Goal: Entertainment & Leisure: Consume media (video, audio)

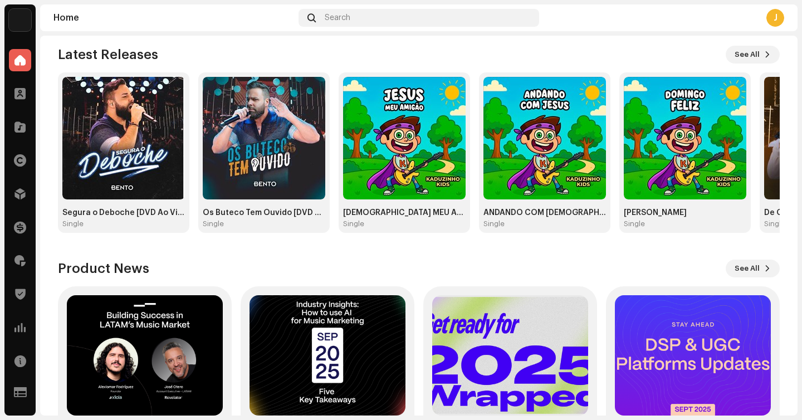
scroll to position [109, 0]
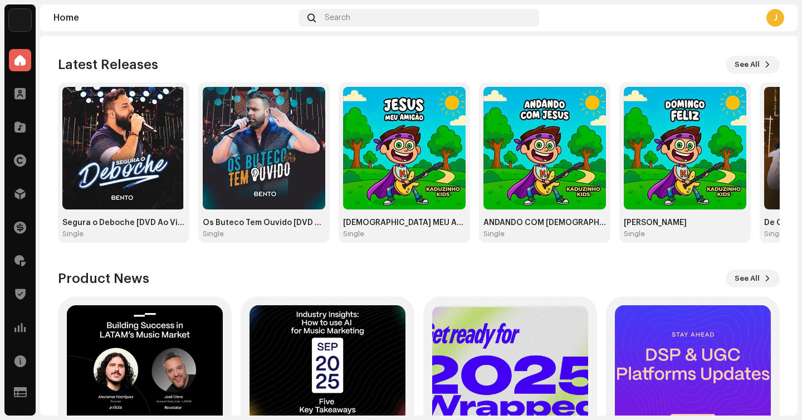
click at [753, 74] on div "Latest Releases See All Segura o Deboche [DVD Ao Vivo] Single Os Buteco Tem Ouv…" at bounding box center [419, 149] width 722 height 187
click at [737, 52] on div "J Hi, [PERSON_NAME] Owner Admin Check out the latest Product Updates for Check …" at bounding box center [419, 224] width 722 height 596
click at [742, 61] on span "See All" at bounding box center [747, 64] width 25 height 22
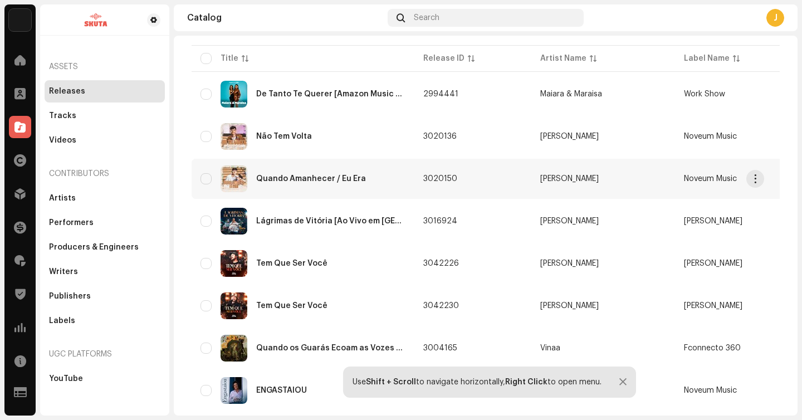
scroll to position [99, 0]
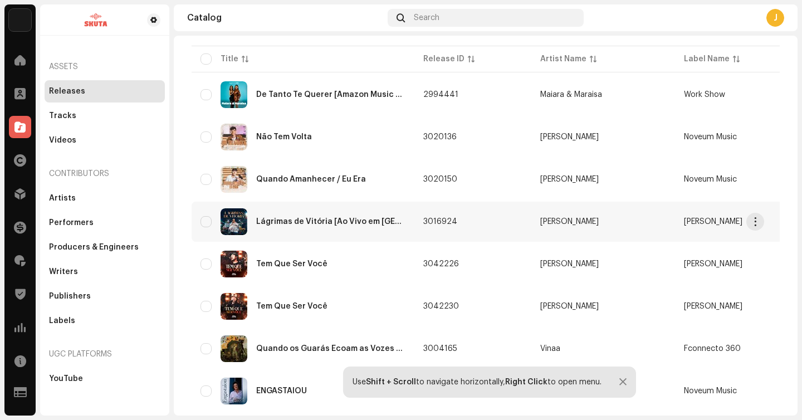
click at [356, 218] on div "Lágrimas de Vitória [Ao Vivo em [GEOGRAPHIC_DATA]]" at bounding box center [330, 222] width 149 height 8
click at [295, 221] on div "Lágrimas de Vitória [Ao Vivo em [GEOGRAPHIC_DATA]]" at bounding box center [330, 222] width 149 height 8
click at [319, 221] on div "Lágrimas de Vitória [Ao Vivo em [GEOGRAPHIC_DATA]]" at bounding box center [330, 222] width 149 height 8
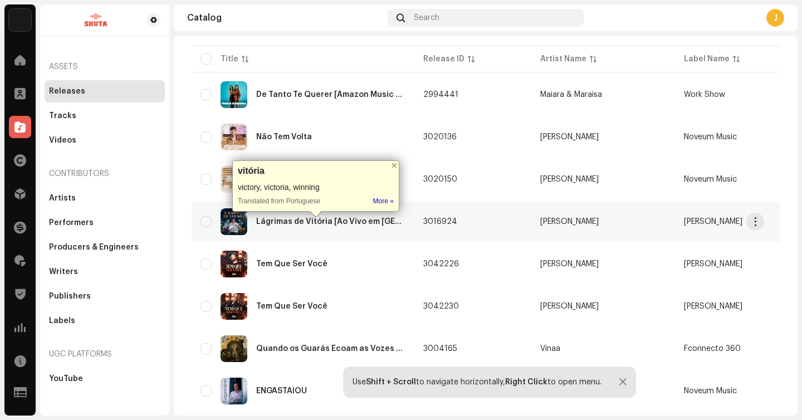
click at [764, 227] on re-m-actions-button at bounding box center [756, 222] width 18 height 18
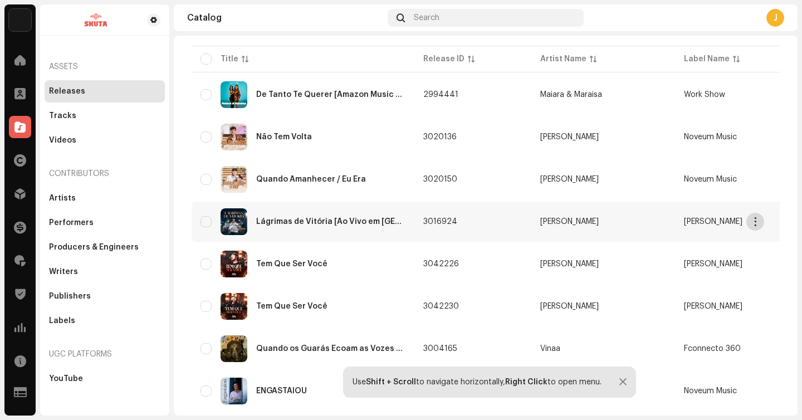
click at [760, 225] on span "button" at bounding box center [756, 221] width 8 height 9
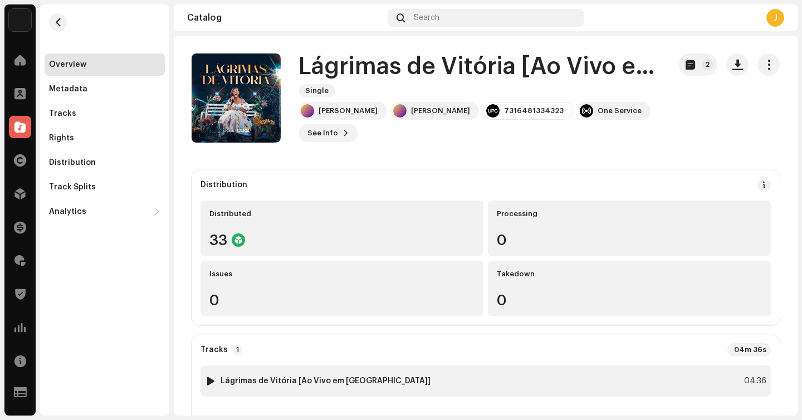
click at [211, 382] on div at bounding box center [211, 381] width 8 height 9
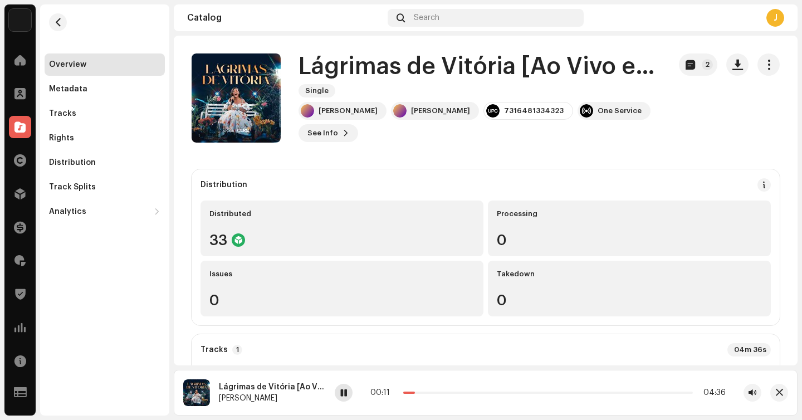
click at [342, 397] on span at bounding box center [343, 393] width 7 height 9
click at [343, 392] on span at bounding box center [343, 393] width 7 height 9
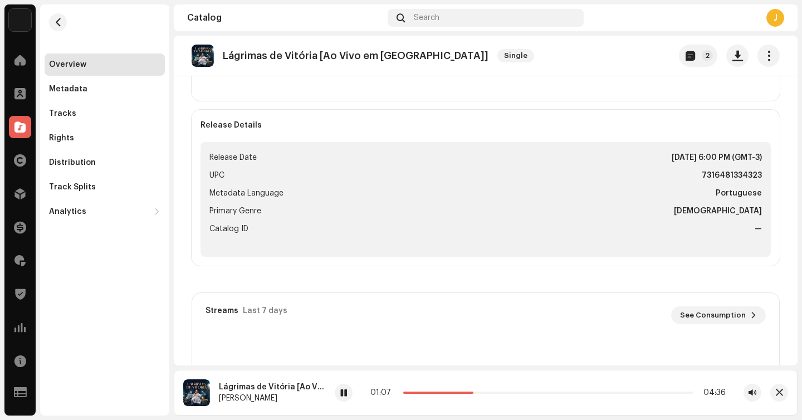
scroll to position [789, 0]
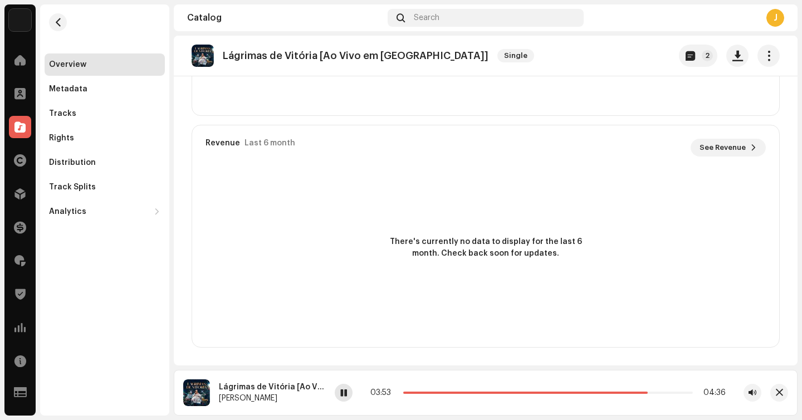
click at [342, 394] on span at bounding box center [343, 393] width 7 height 9
